Goal: Task Accomplishment & Management: Manage account settings

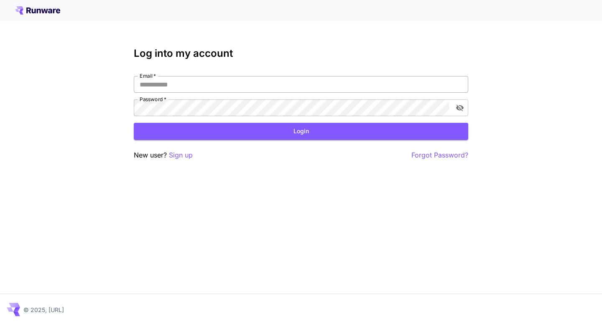
click at [253, 84] on input "Email   *" at bounding box center [301, 84] width 334 height 17
click at [241, 85] on input "Email   *" at bounding box center [301, 84] width 334 height 17
type input "**********"
click at [277, 131] on button "Login" at bounding box center [301, 131] width 334 height 17
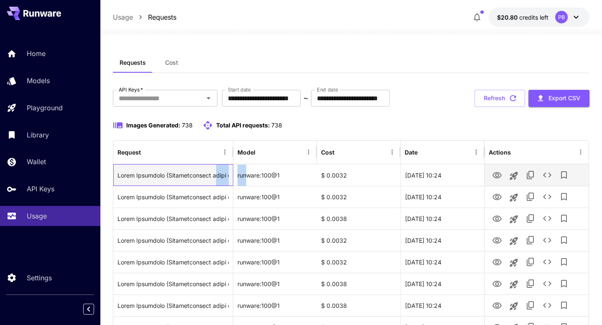
drag, startPoint x: 210, startPoint y: 175, endPoint x: 224, endPoint y: 176, distance: 14.6
click at [238, 175] on div "runware:100@1 $ 0.0032 [DATE] 10:24" at bounding box center [350, 175] width 475 height 22
click at [213, 177] on div "Click to copy prompt" at bounding box center [172, 175] width 111 height 21
